Goal: Find specific page/section: Find specific page/section

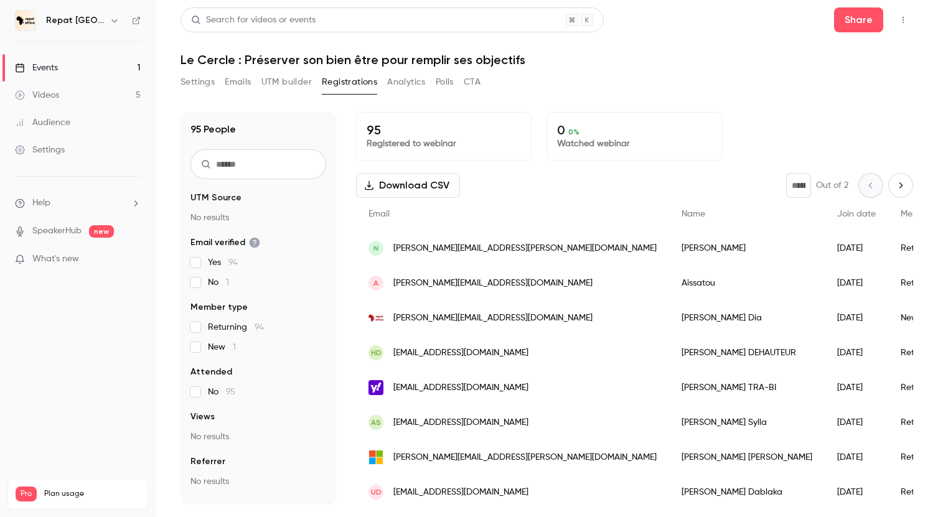
click at [75, 65] on link "Events 1" at bounding box center [78, 67] width 156 height 27
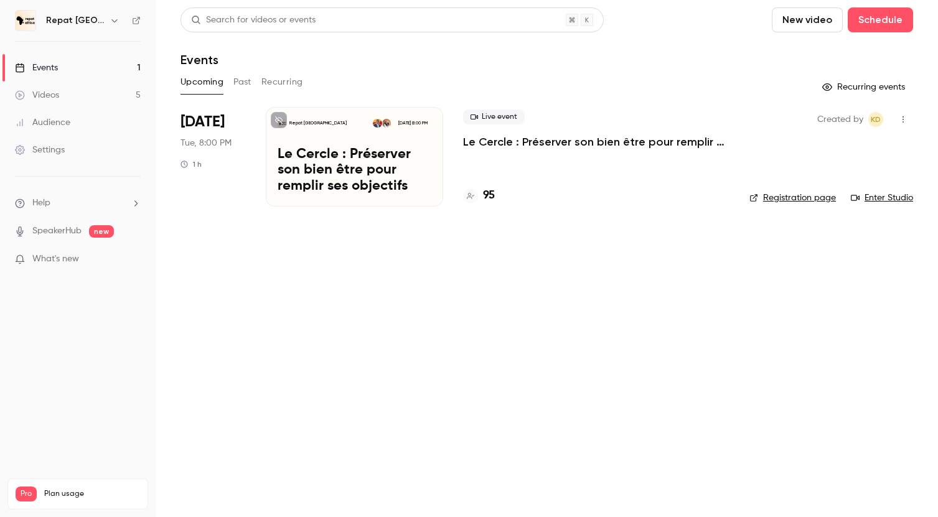
click at [89, 92] on link "Videos 5" at bounding box center [78, 95] width 156 height 27
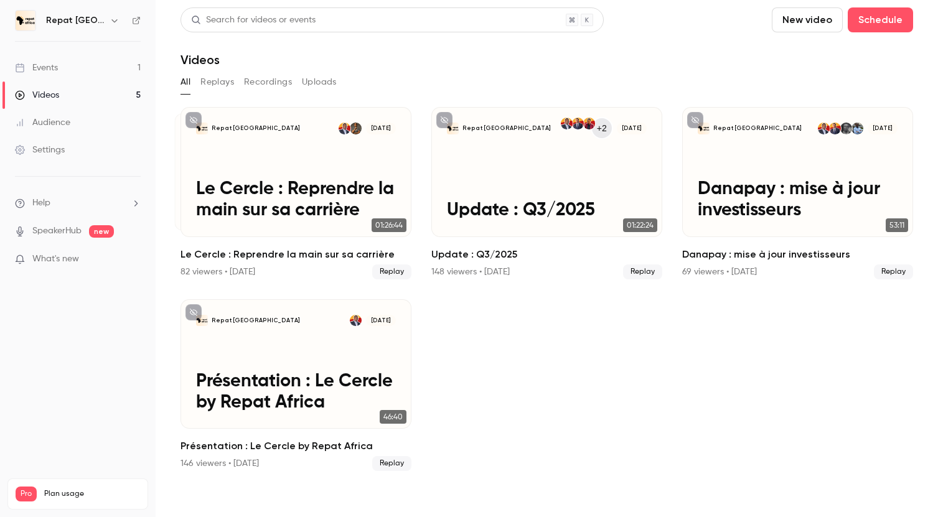
click at [77, 63] on link "Events 1" at bounding box center [78, 67] width 156 height 27
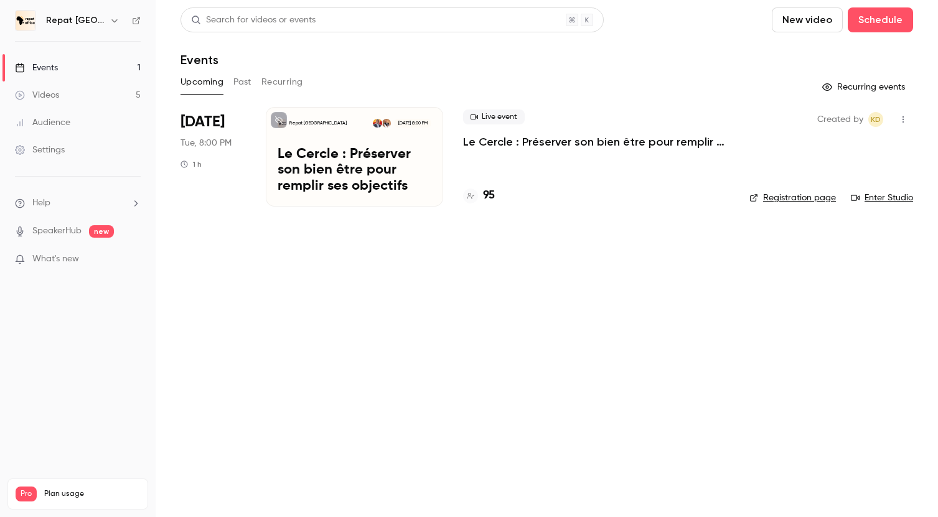
click at [54, 105] on link "Videos 5" at bounding box center [78, 95] width 156 height 27
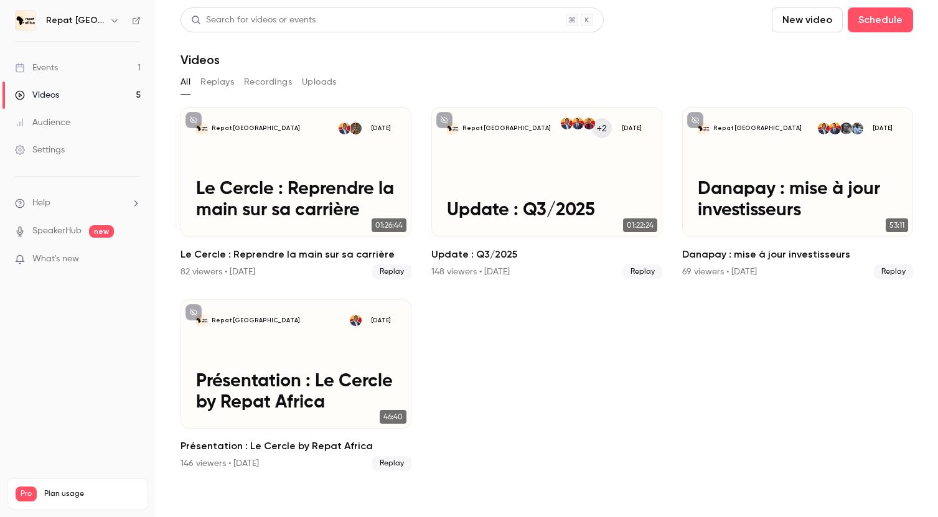
click at [77, 76] on link "Events 1" at bounding box center [78, 67] width 156 height 27
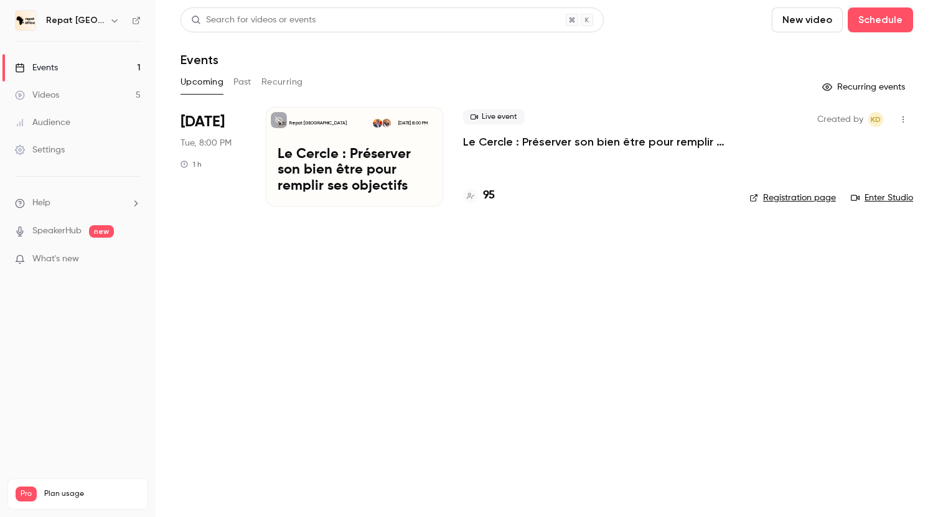
click at [531, 139] on p "Le Cercle : Préserver son bien être pour remplir ses objectifs" at bounding box center [596, 142] width 267 height 15
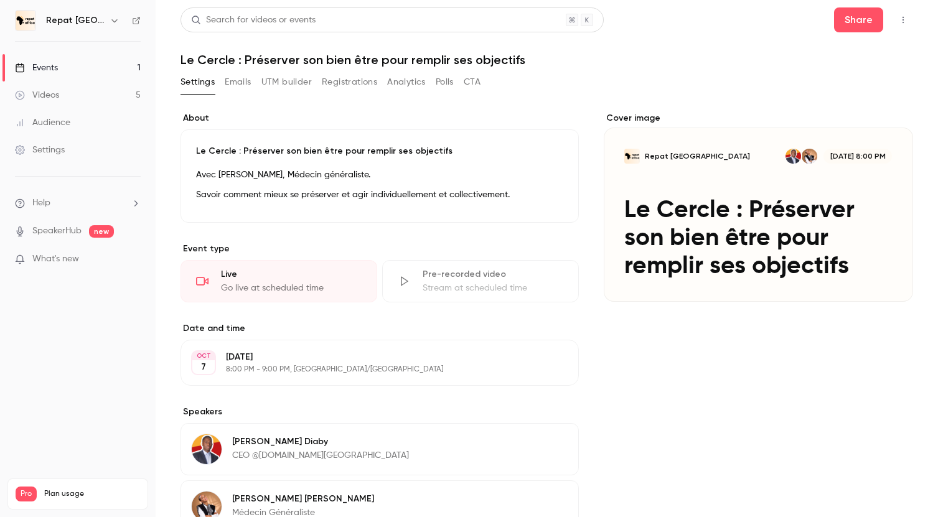
click at [40, 63] on div "Events" at bounding box center [36, 68] width 43 height 12
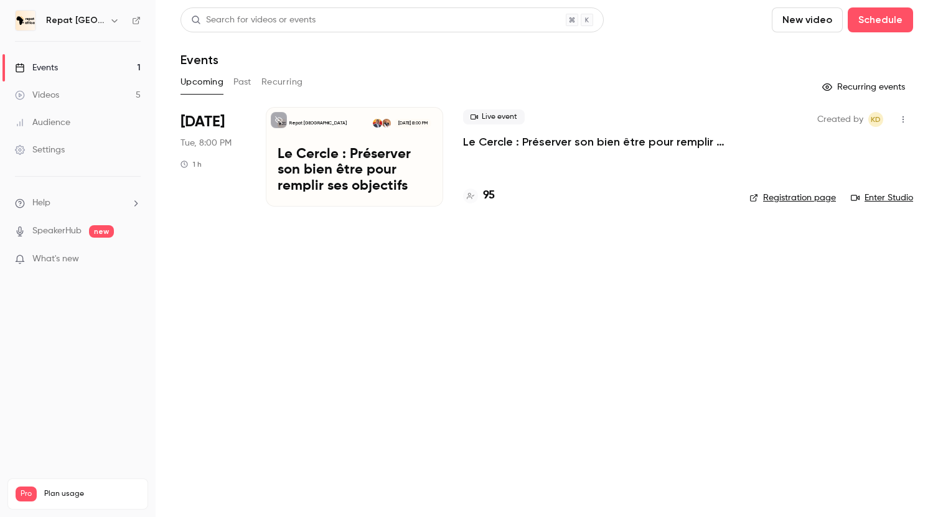
click at [55, 92] on div "Videos" at bounding box center [37, 95] width 44 height 12
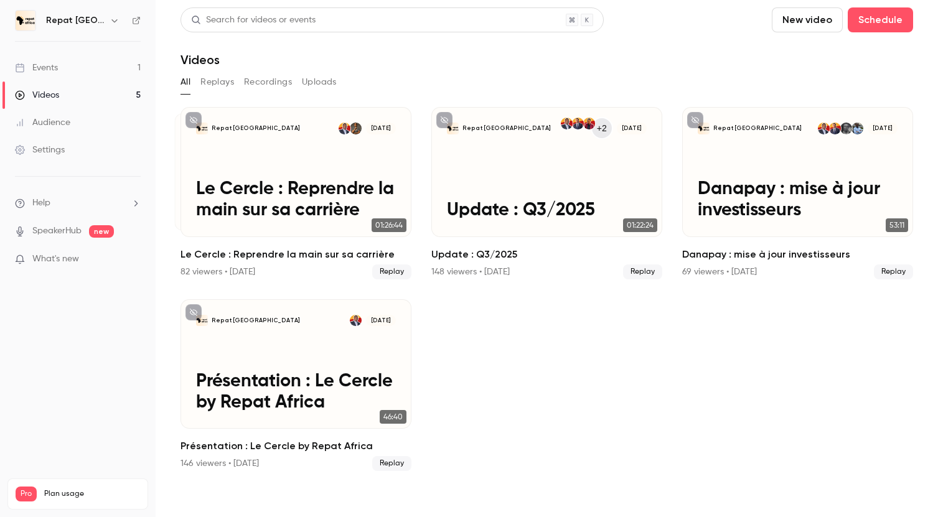
click at [62, 72] on link "Events 1" at bounding box center [78, 67] width 156 height 27
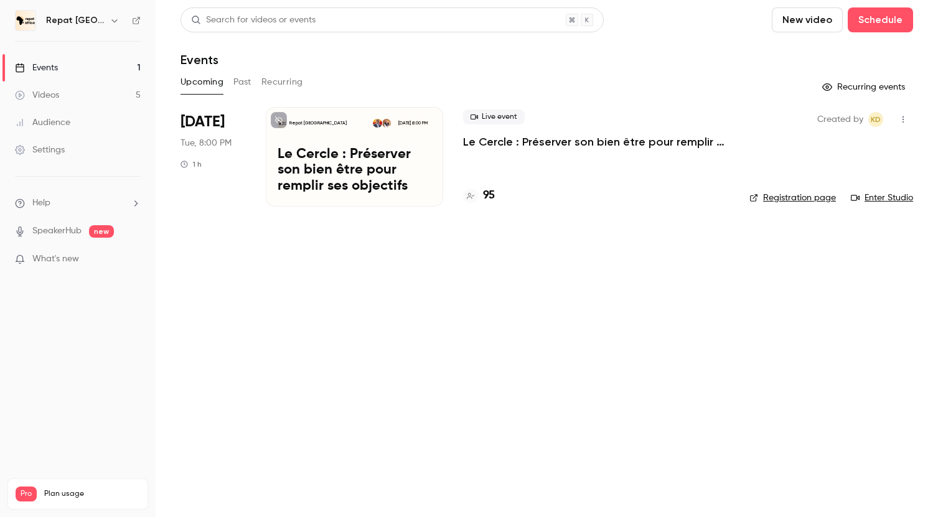
click at [488, 192] on h4 "95" at bounding box center [489, 195] width 12 height 17
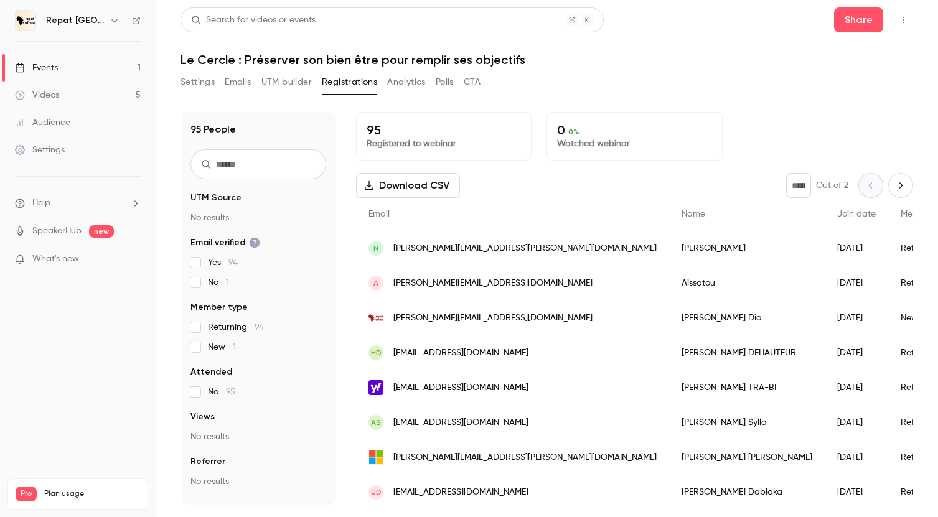
click at [39, 72] on div "Events" at bounding box center [36, 68] width 43 height 12
